Goal: Task Accomplishment & Management: Complete application form

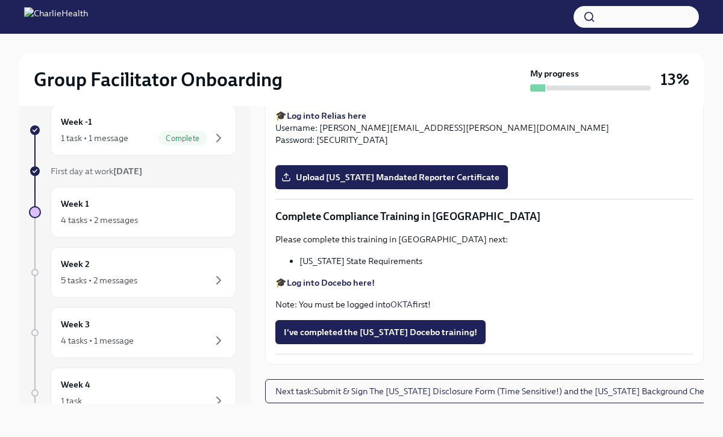
scroll to position [1986, 0]
click at [0, 0] on input "Upload [US_STATE] Telehealth Certificate" at bounding box center [0, 0] width 0 height 0
click at [410, 183] on span "Upload [US_STATE] Mandated Reporter Certificate" at bounding box center [392, 177] width 216 height 12
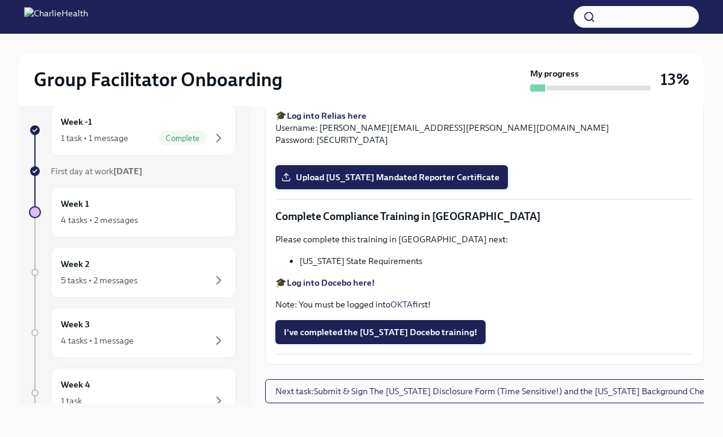
click at [0, 0] on input "Upload [US_STATE] Mandated Reporter Certificate" at bounding box center [0, 0] width 0 height 0
click at [333, 337] on span "I've completed the [US_STATE] Docebo training!" at bounding box center [380, 332] width 193 height 12
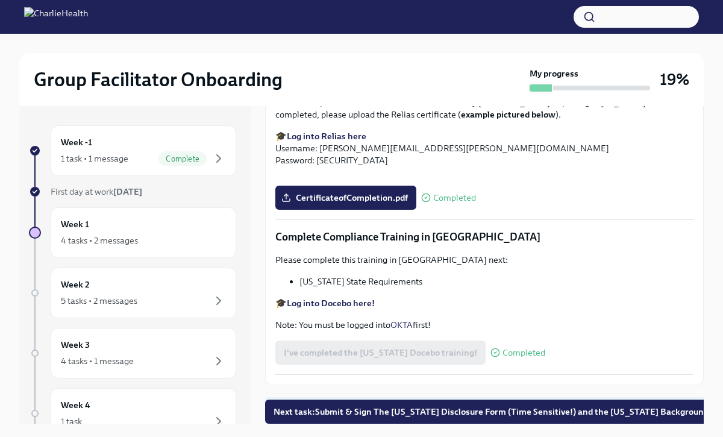
click at [343, 407] on span "Next task : Submit & Sign The [US_STATE] Disclosure Form (Time Sensitive!) and …" at bounding box center [503, 411] width 461 height 12
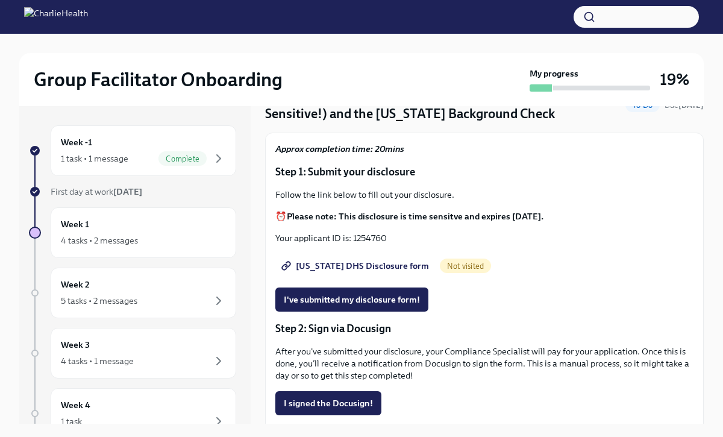
scroll to position [64, 0]
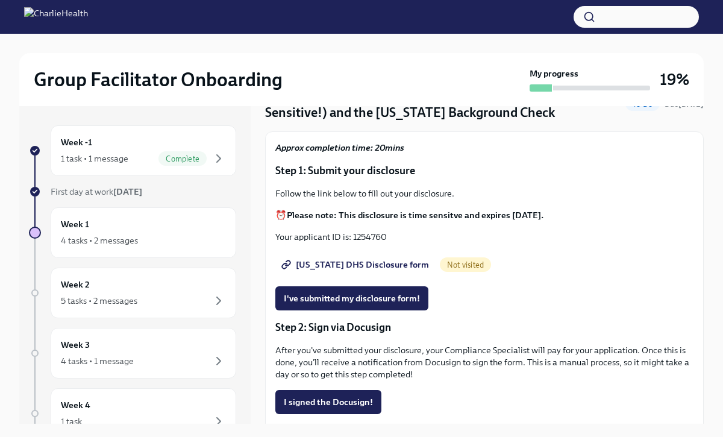
click at [365, 263] on span "[US_STATE] DHS Disclosure form" at bounding box center [356, 264] width 145 height 12
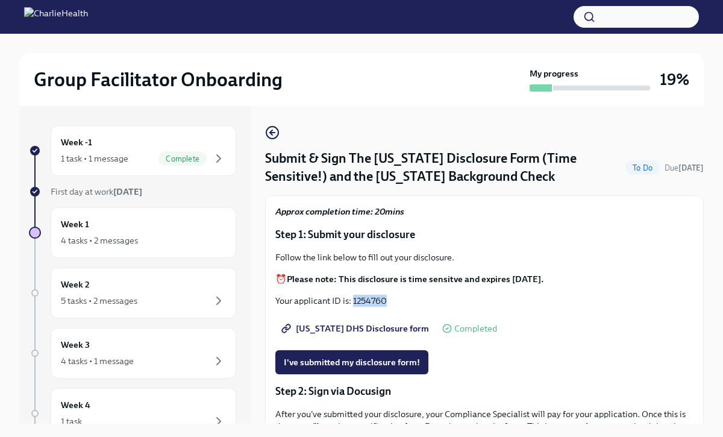
drag, startPoint x: 389, startPoint y: 302, endPoint x: 353, endPoint y: 301, distance: 36.1
click at [353, 301] on p "Your applicant ID is: 1254760" at bounding box center [484, 301] width 418 height 12
copy p "1254760"
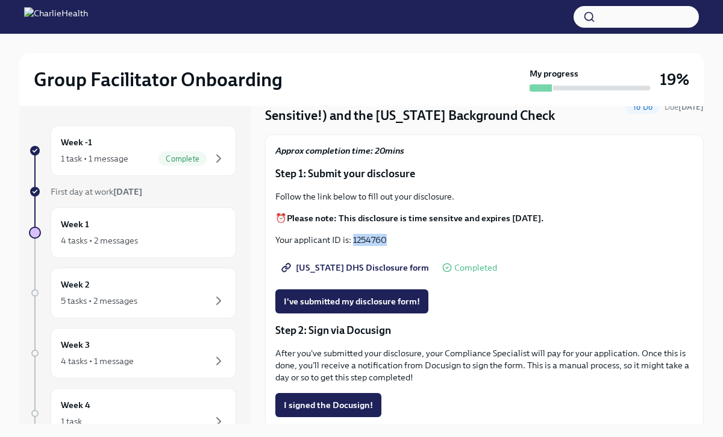
scroll to position [62, 0]
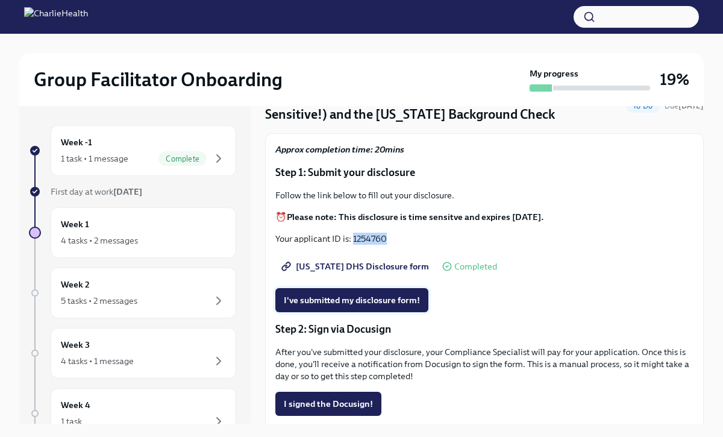
click at [334, 307] on button "I've submitted my disclosure form!" at bounding box center [351, 300] width 153 height 24
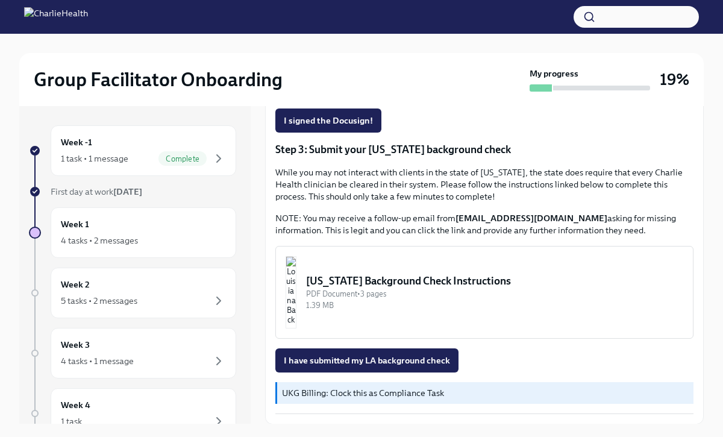
scroll to position [346, 0]
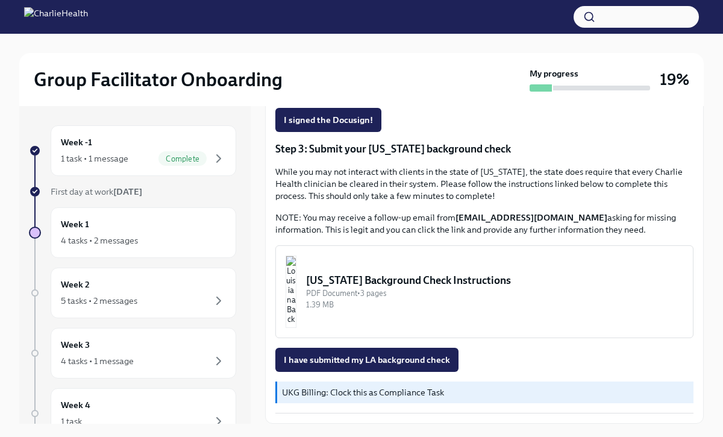
click at [296, 284] on img "button" at bounding box center [291, 291] width 11 height 72
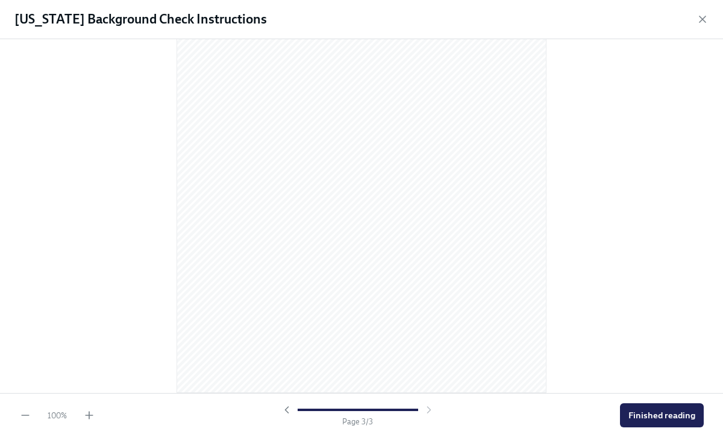
scroll to position [926, 0]
click at [708, 16] on div "[US_STATE] Background Check Instructions" at bounding box center [361, 19] width 723 height 39
click at [705, 16] on icon "button" at bounding box center [702, 19] width 12 height 12
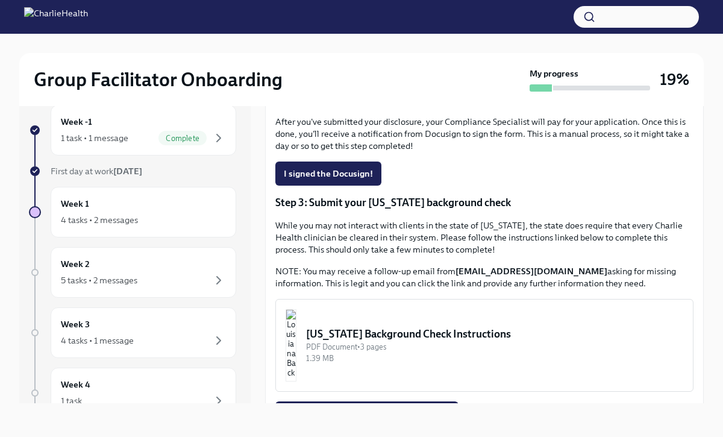
scroll to position [346, 0]
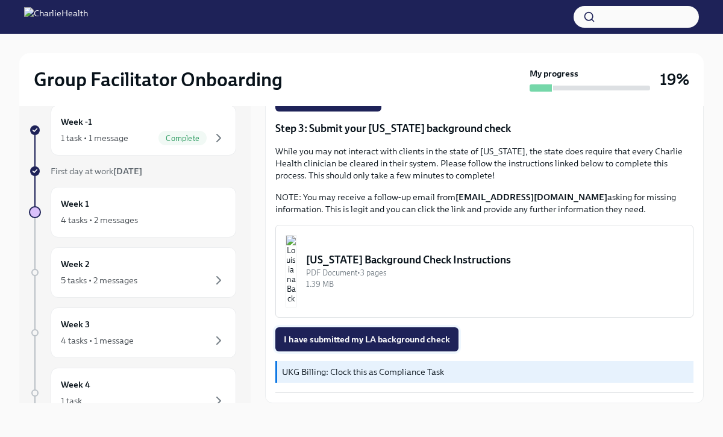
click at [363, 335] on span "I have submitted my LA background check" at bounding box center [367, 339] width 166 height 12
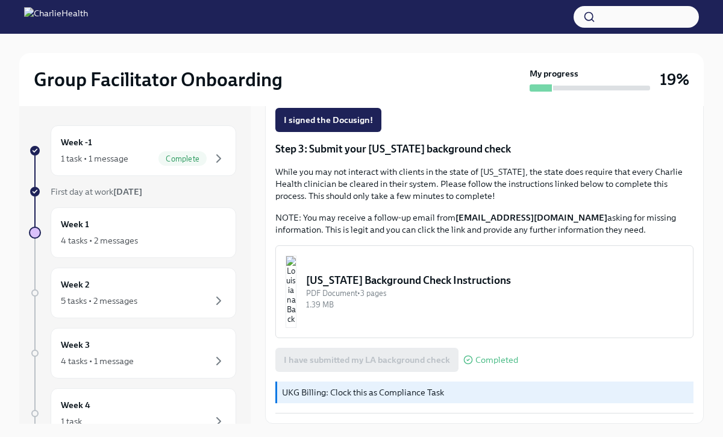
scroll to position [20, 0]
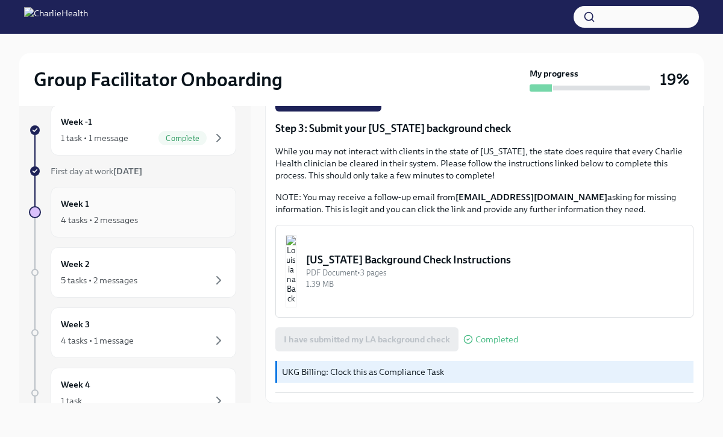
click at [136, 217] on div "4 tasks • 2 messages" at bounding box center [99, 220] width 77 height 12
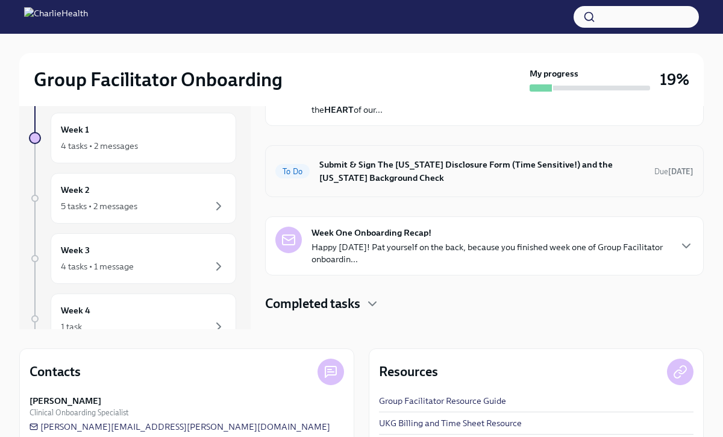
scroll to position [102, 0]
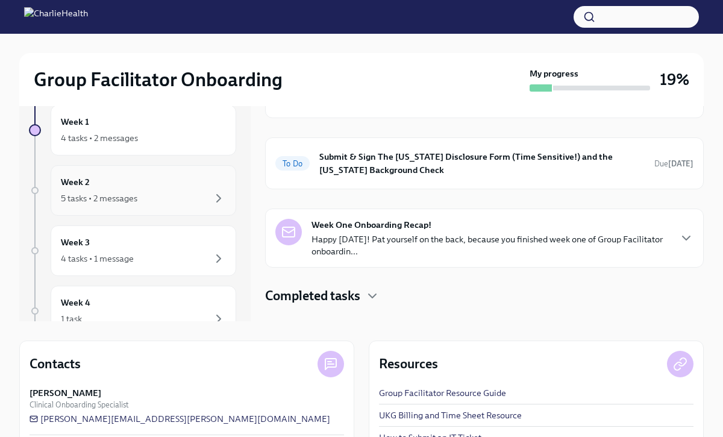
click at [145, 198] on div "5 tasks • 2 messages" at bounding box center [143, 198] width 165 height 14
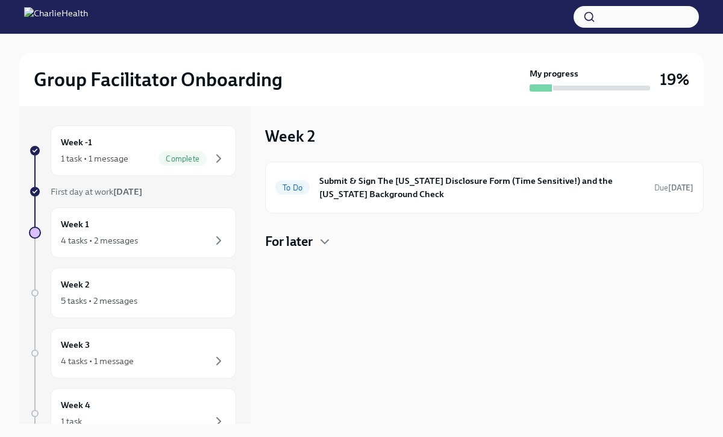
click at [267, 237] on h4 "For later" at bounding box center [289, 241] width 48 height 18
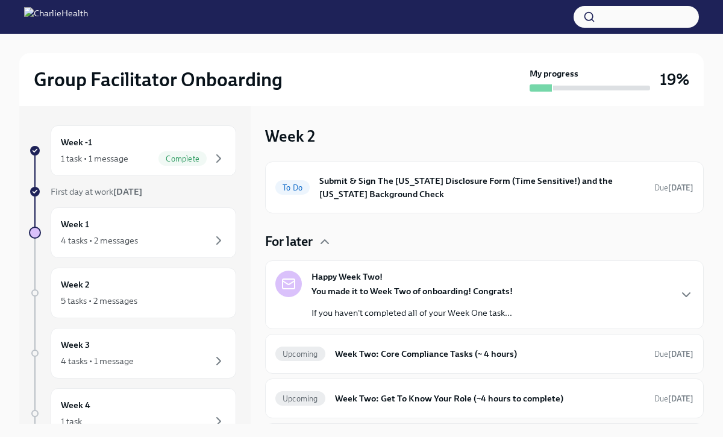
scroll to position [33, 0]
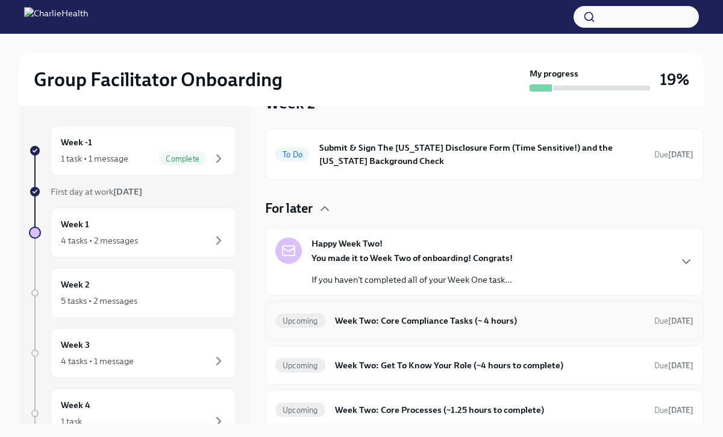
click at [389, 322] on h6 "Week Two: Core Compliance Tasks (~ 4 hours)" at bounding box center [490, 320] width 310 height 13
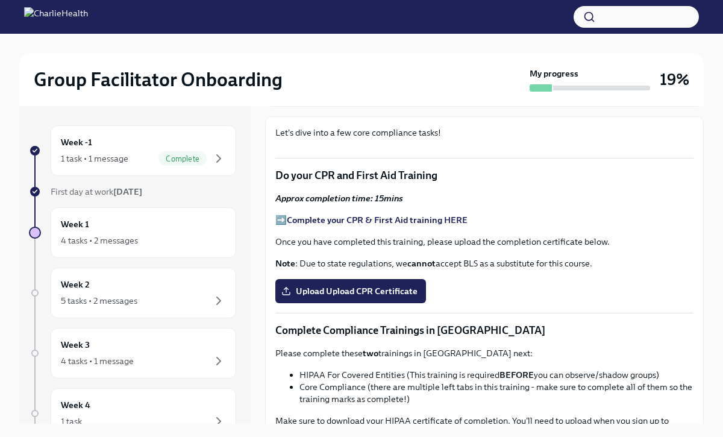
scroll to position [204, 0]
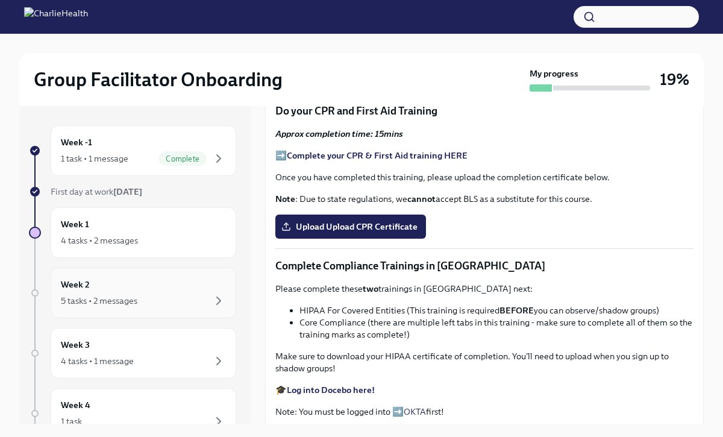
click at [176, 309] on div "Week 2 5 tasks • 2 messages" at bounding box center [144, 292] width 186 height 51
